Goal: Task Accomplishment & Management: Manage account settings

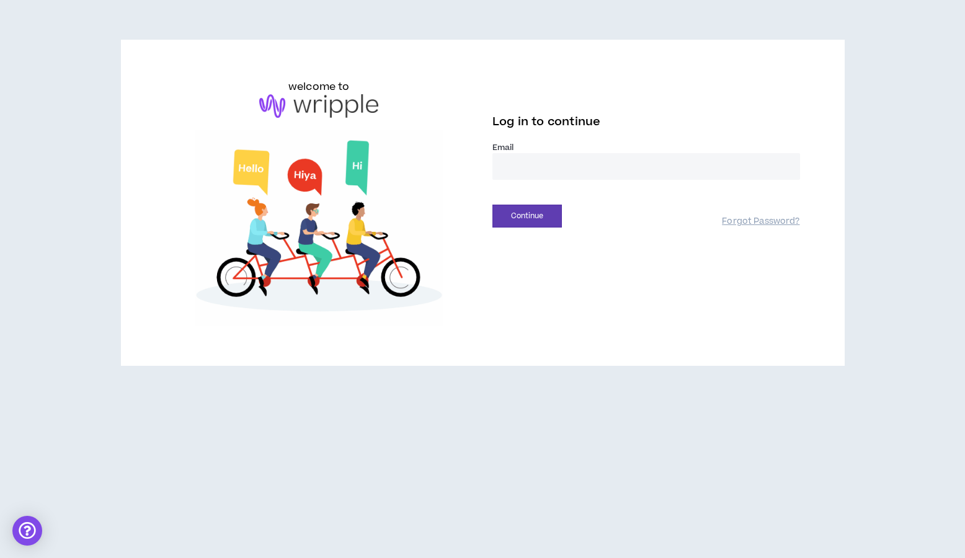
click at [588, 171] on input "email" at bounding box center [646, 166] width 308 height 27
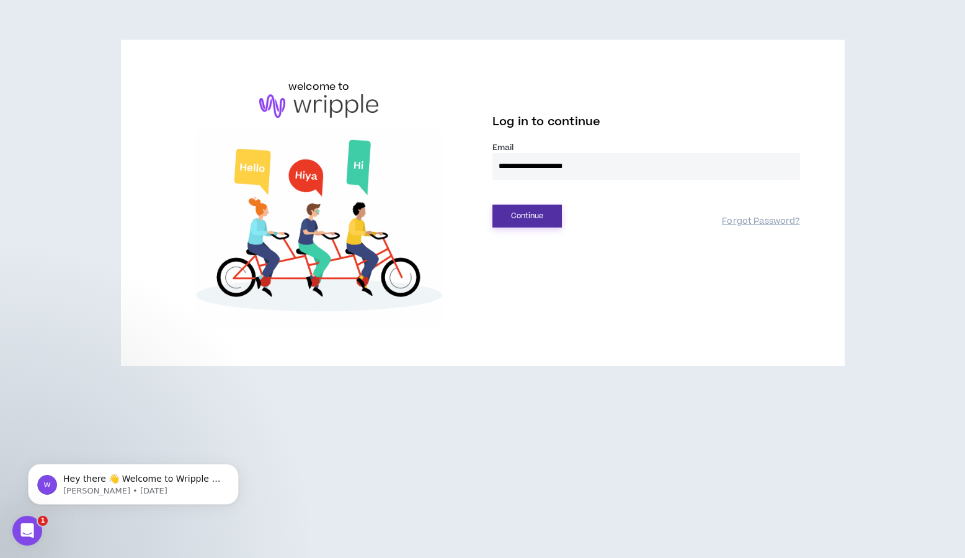
type input "**********"
click at [509, 214] on button "Continue" at bounding box center [526, 216] width 69 height 23
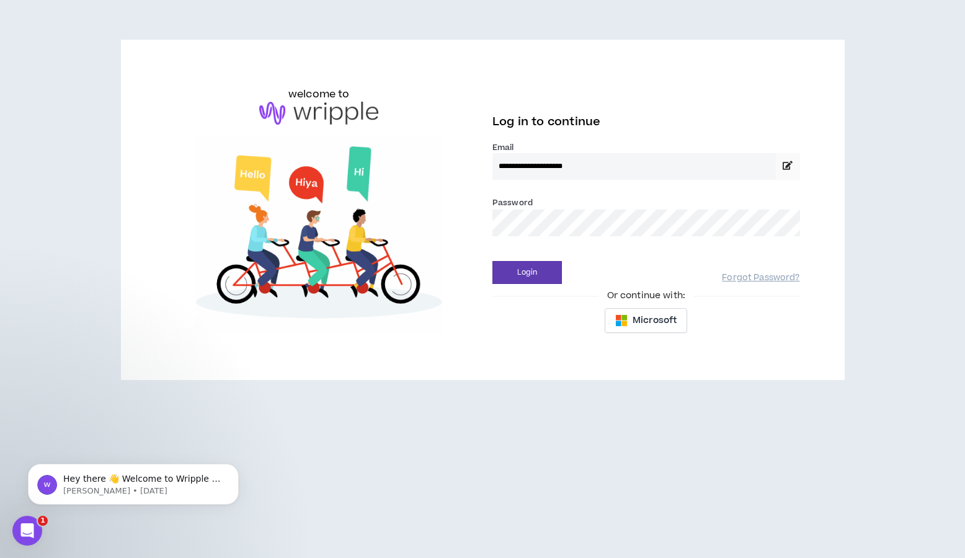
click at [492, 261] on button "Login" at bounding box center [526, 272] width 69 height 23
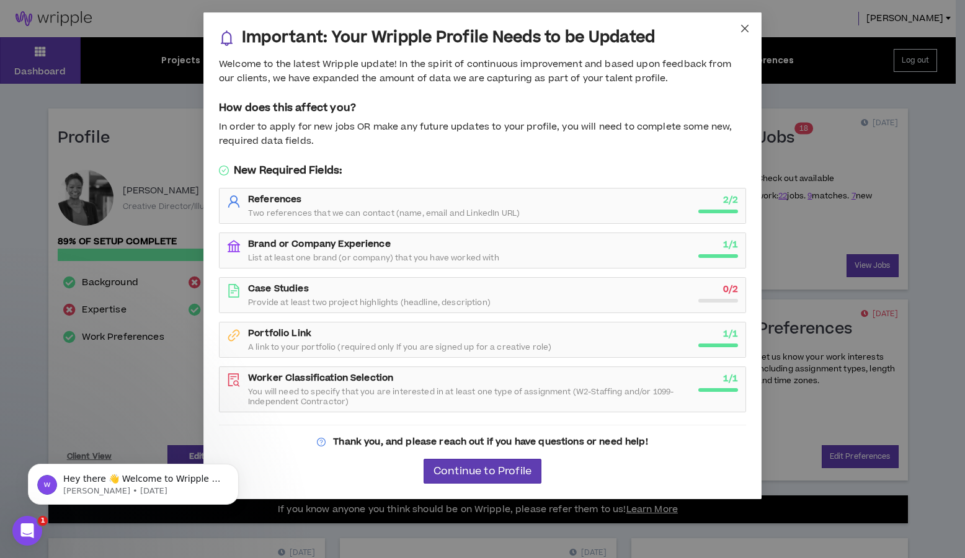
click at [741, 25] on icon "close" at bounding box center [745, 29] width 10 height 10
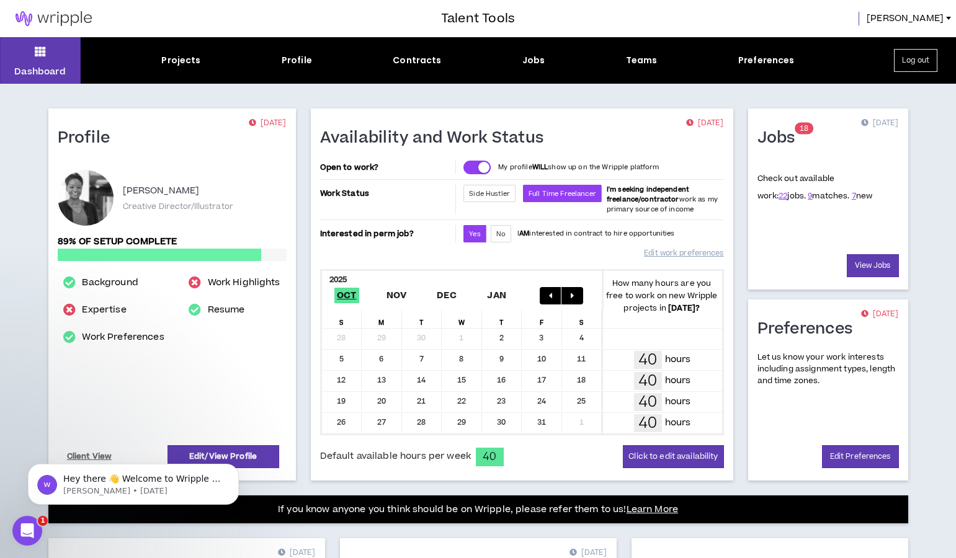
click at [174, 61] on div "Projects" at bounding box center [180, 60] width 39 height 13
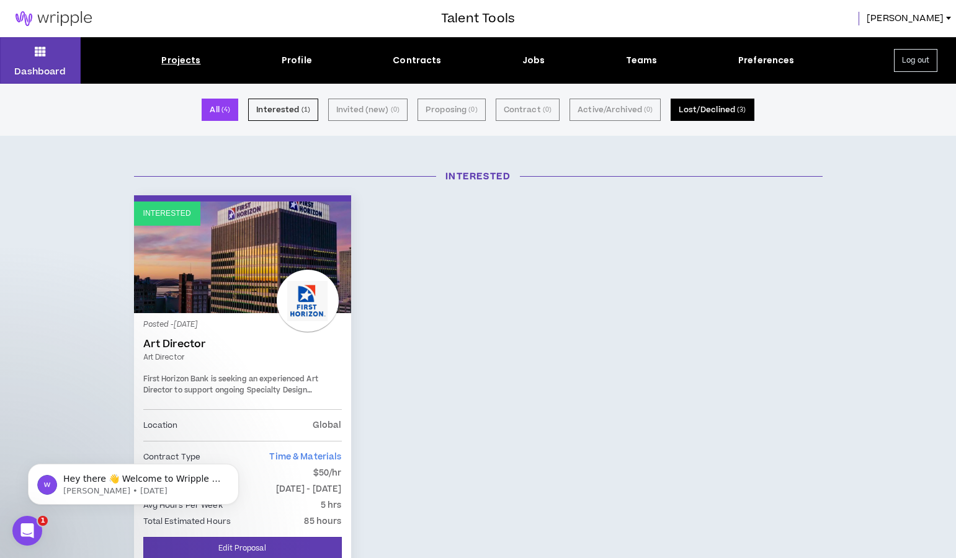
click at [697, 107] on button "Lost/Declined ( 3 )" at bounding box center [711, 110] width 83 height 22
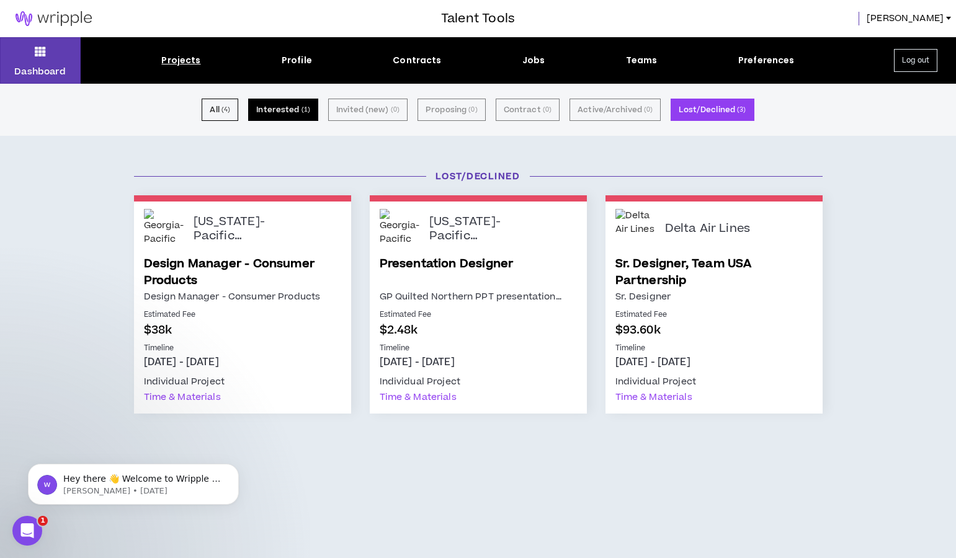
click at [275, 110] on button "Interested ( 1 )" at bounding box center [283, 110] width 70 height 22
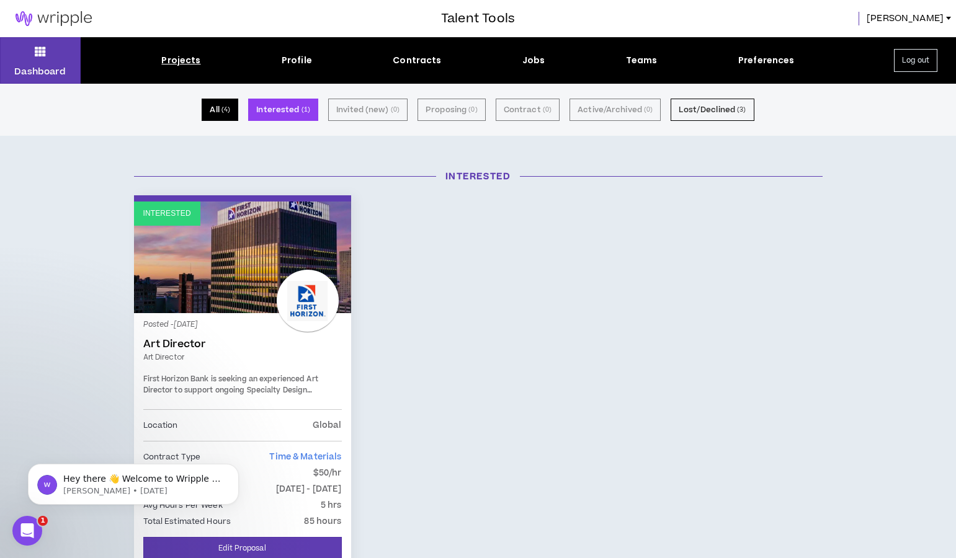
click at [230, 106] on small "( 4 )" at bounding box center [225, 109] width 9 height 11
click at [230, 107] on small "( 4 )" at bounding box center [225, 109] width 9 height 11
click at [230, 110] on small "( 4 )" at bounding box center [225, 109] width 9 height 11
click at [223, 101] on button "All ( 4 )" at bounding box center [220, 110] width 37 height 22
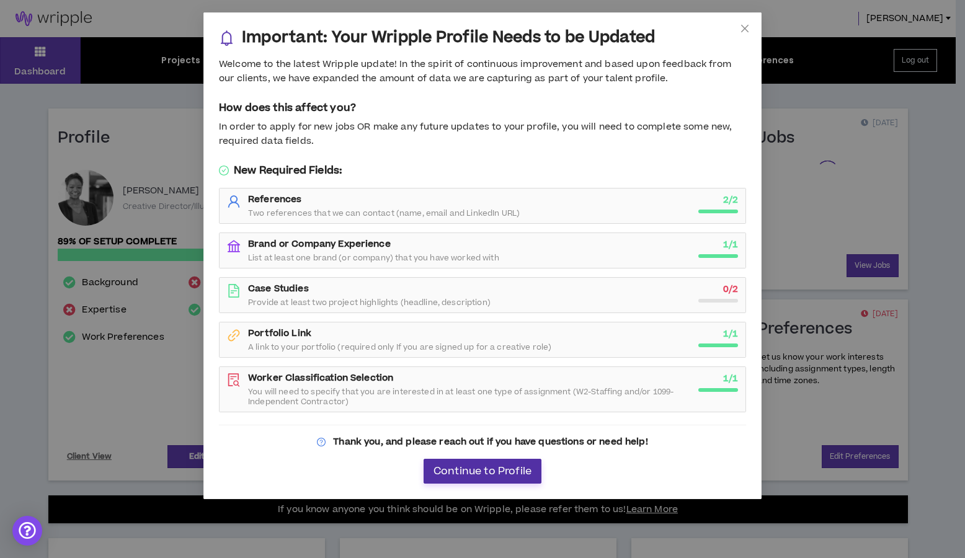
click at [497, 468] on span "Continue to Profile" at bounding box center [483, 472] width 98 height 12
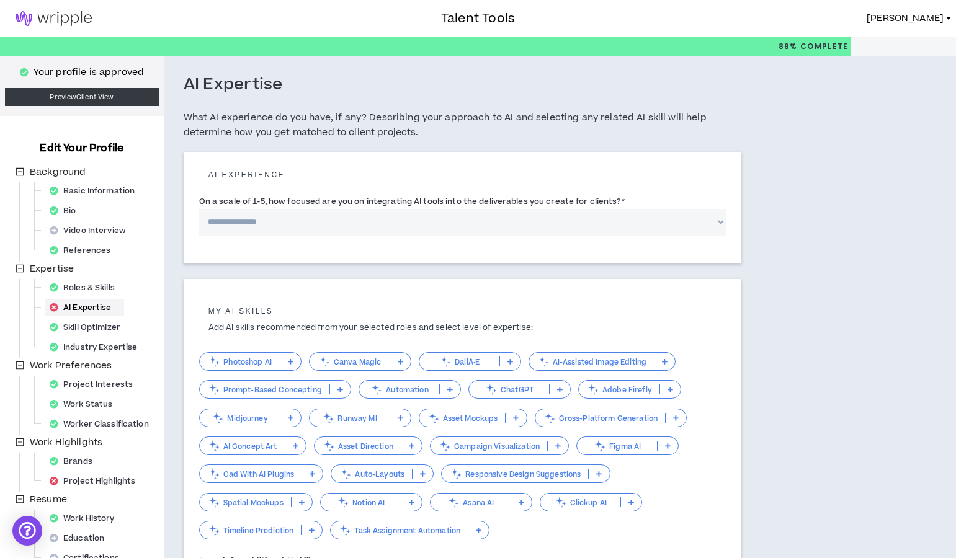
click at [45, 11] on img at bounding box center [53, 18] width 107 height 15
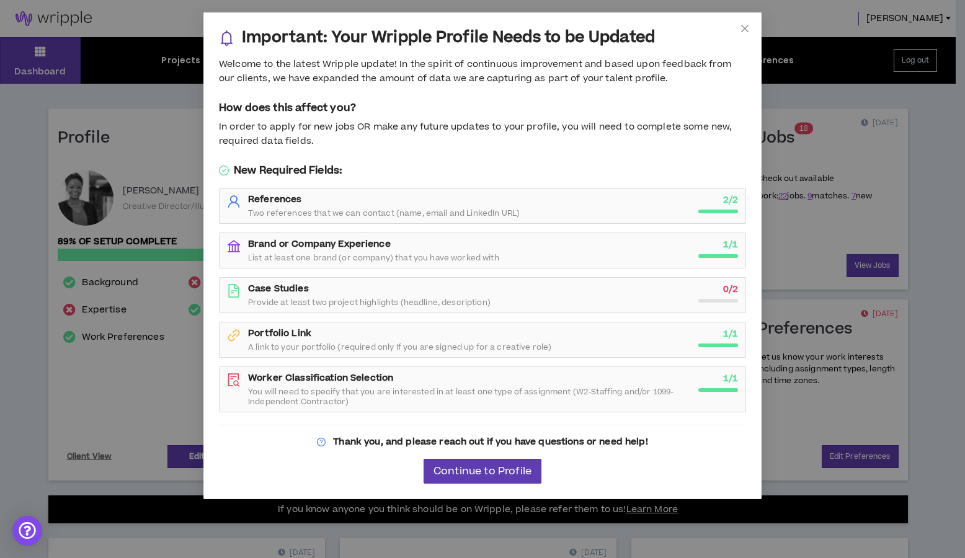
click at [431, 308] on span "Provide at least two project highlights (headline, description)" at bounding box center [369, 303] width 243 height 10
click at [741, 29] on icon "close" at bounding box center [745, 29] width 10 height 10
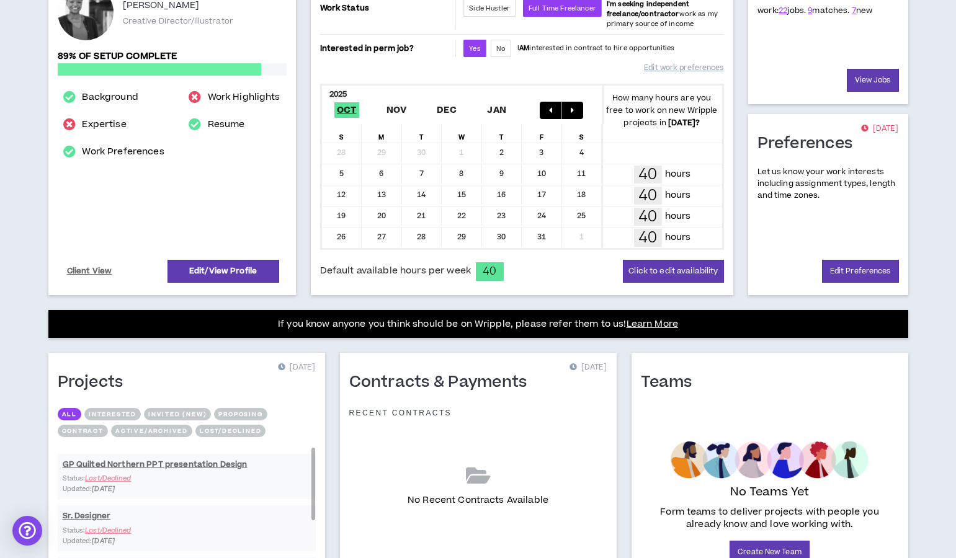
scroll to position [257, 0]
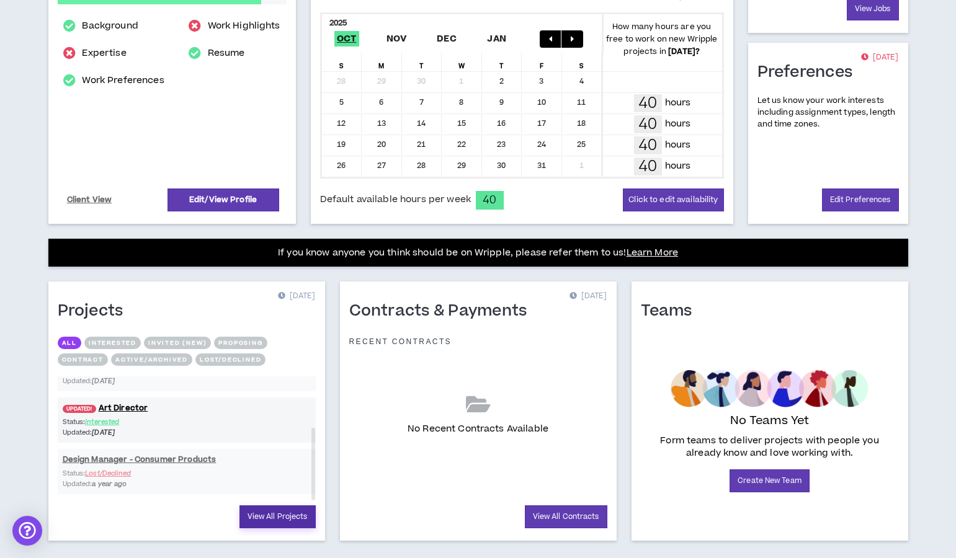
click at [263, 515] on link "View All Projects" at bounding box center [277, 517] width 76 height 23
